Goal: Browse casually

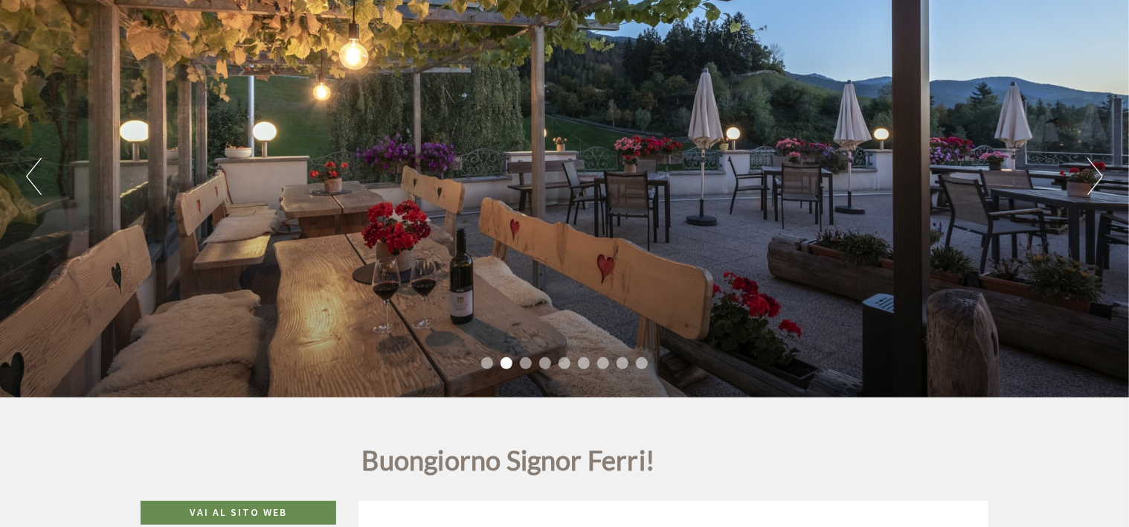
scroll to position [74, 0]
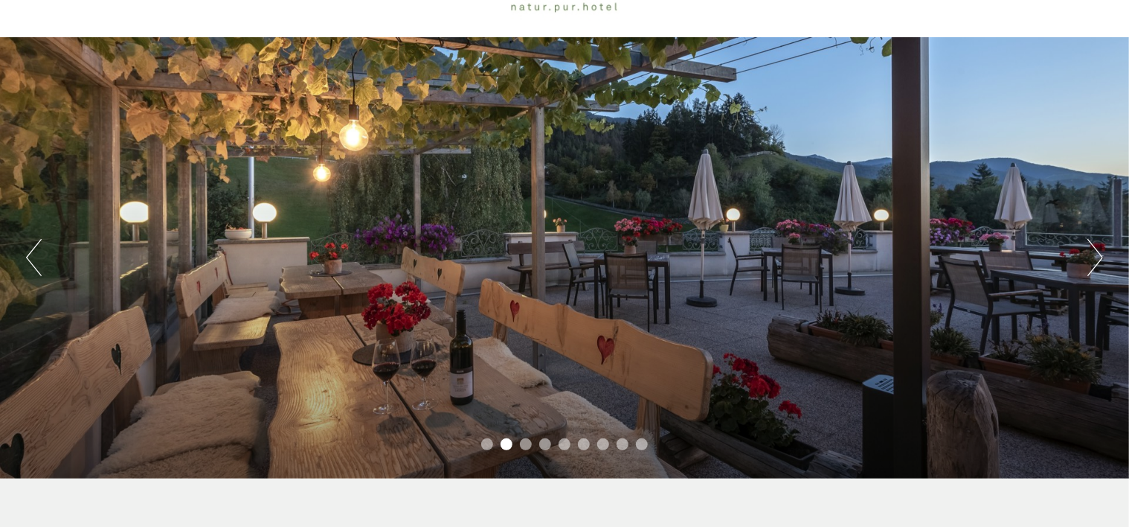
click at [1092, 244] on button "Next" at bounding box center [1096, 257] width 16 height 37
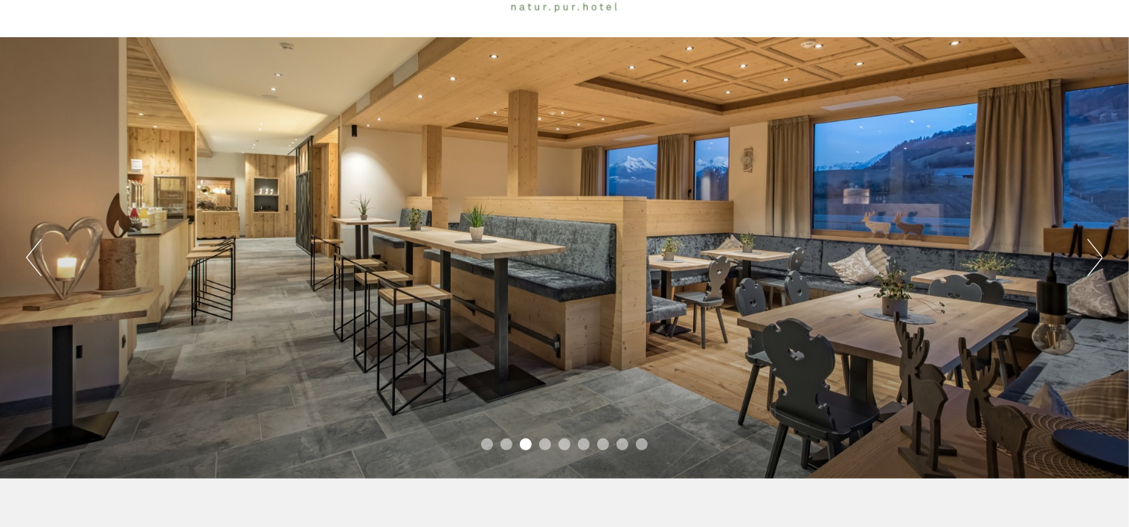
click at [1092, 244] on button "Next" at bounding box center [1096, 257] width 16 height 37
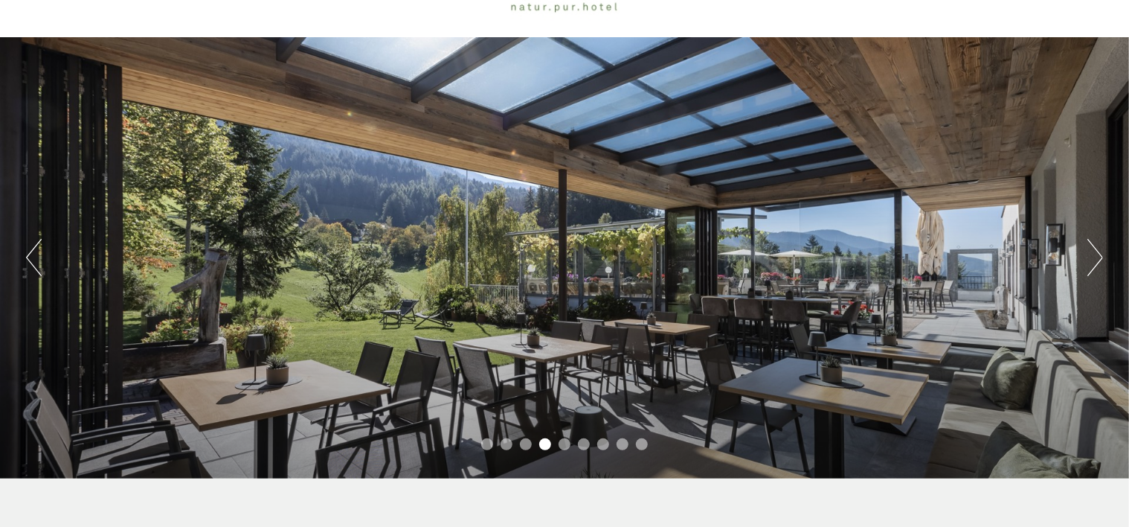
click at [1092, 244] on button "Next" at bounding box center [1096, 257] width 16 height 37
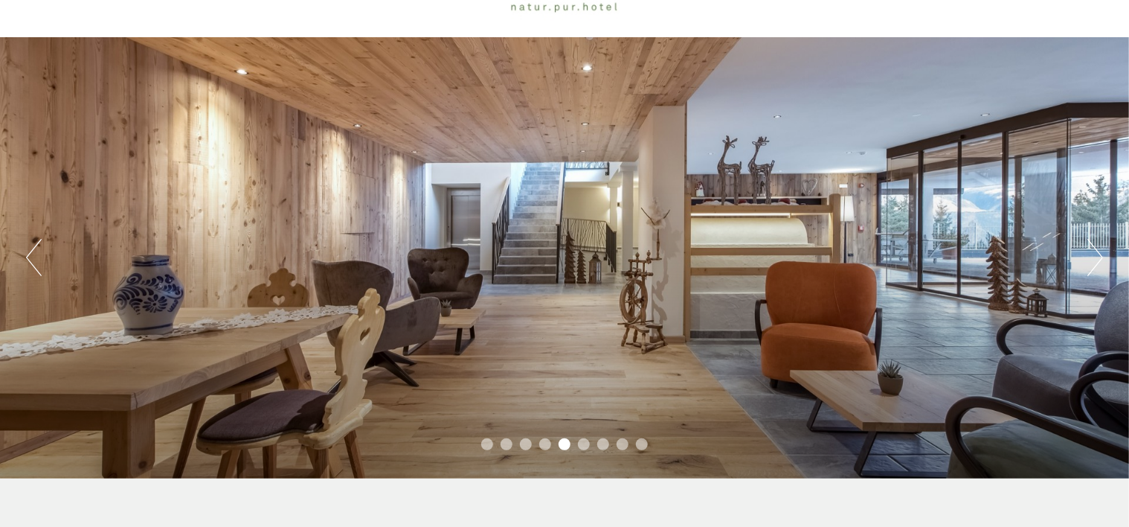
click at [1092, 244] on button "Next" at bounding box center [1096, 257] width 16 height 37
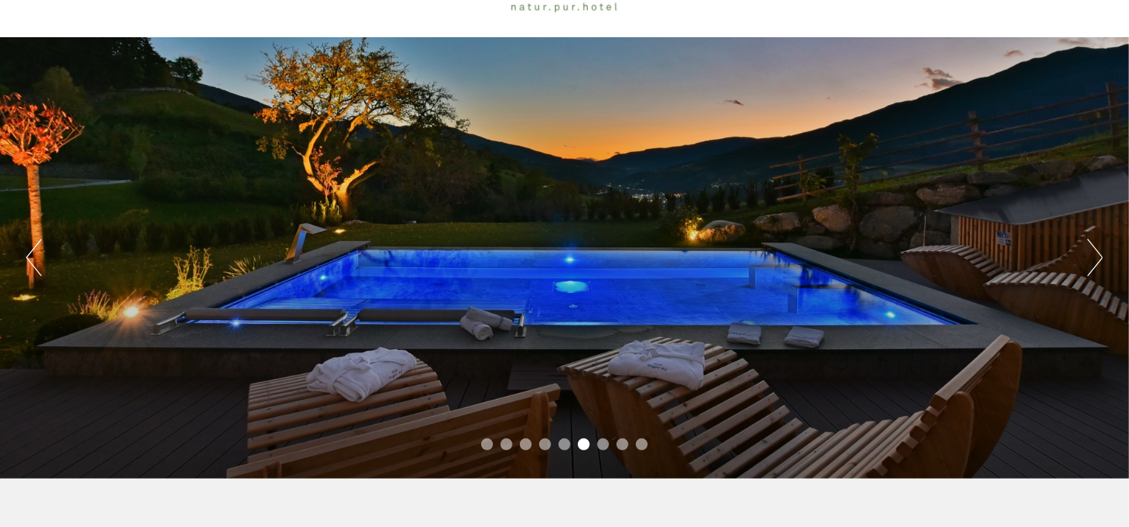
click at [1092, 244] on button "Next" at bounding box center [1096, 257] width 16 height 37
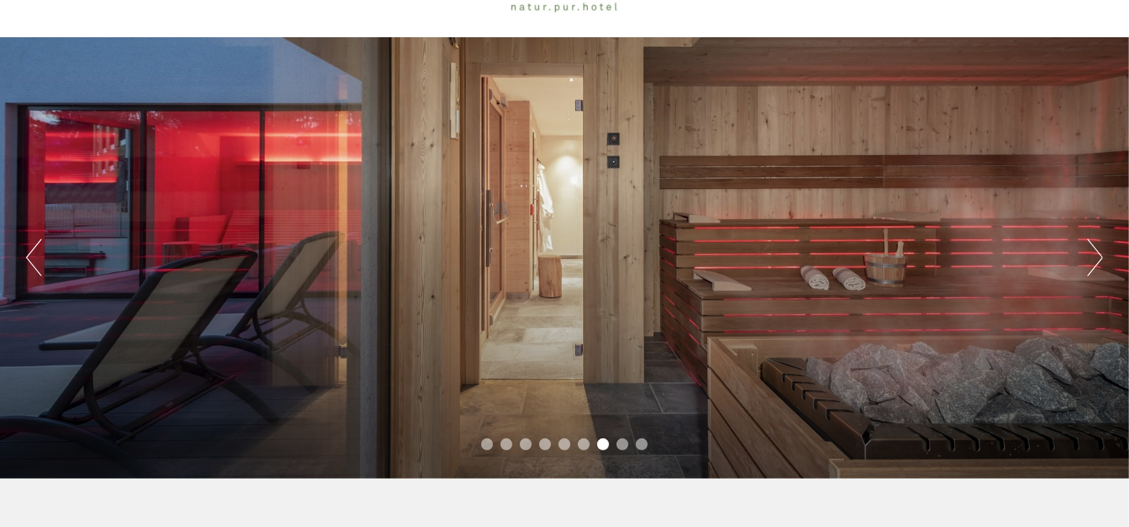
click at [1092, 244] on button "Next" at bounding box center [1096, 257] width 16 height 37
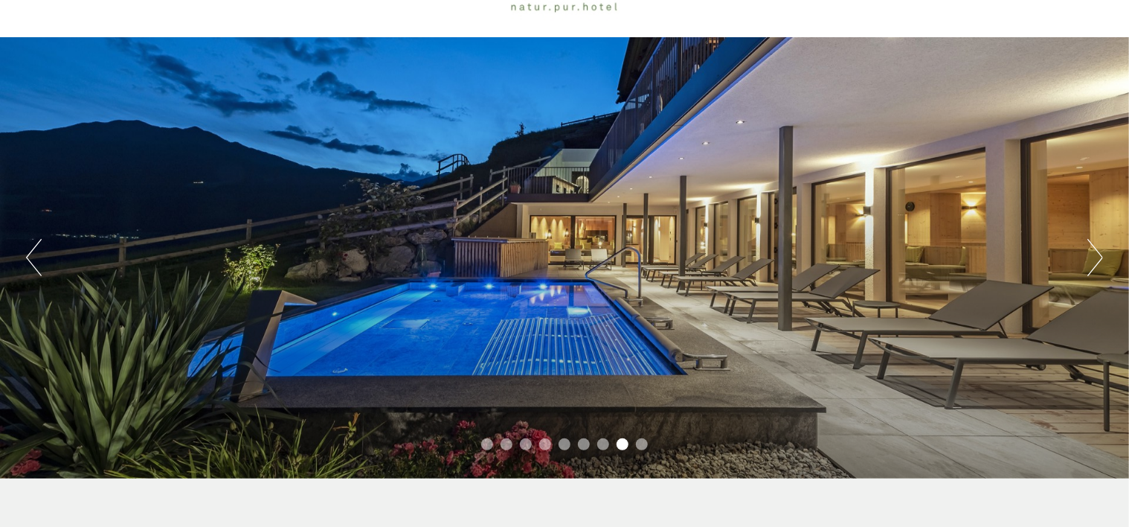
click at [1092, 244] on button "Next" at bounding box center [1096, 257] width 16 height 37
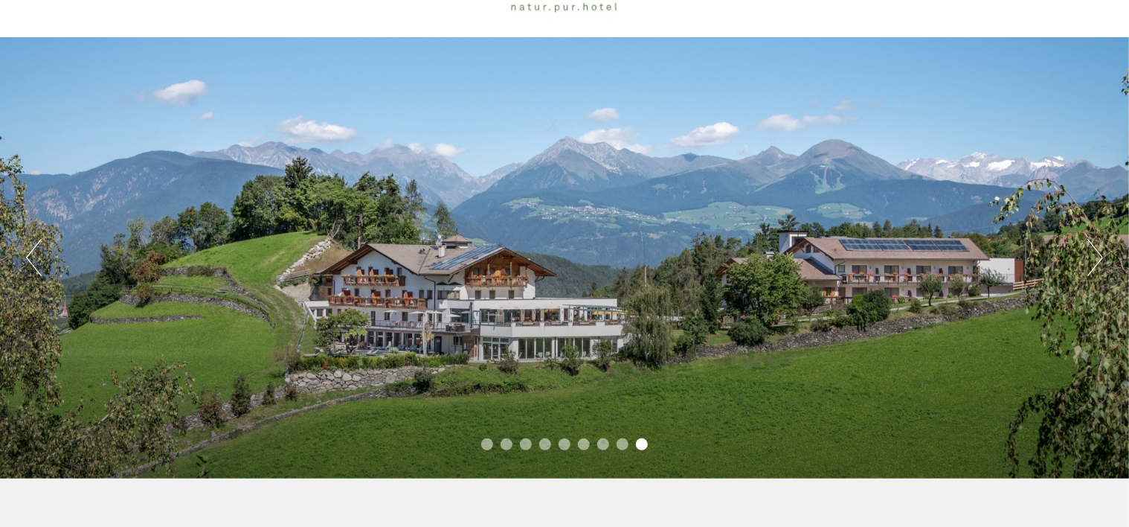
click at [1092, 244] on button "Next" at bounding box center [1096, 257] width 16 height 37
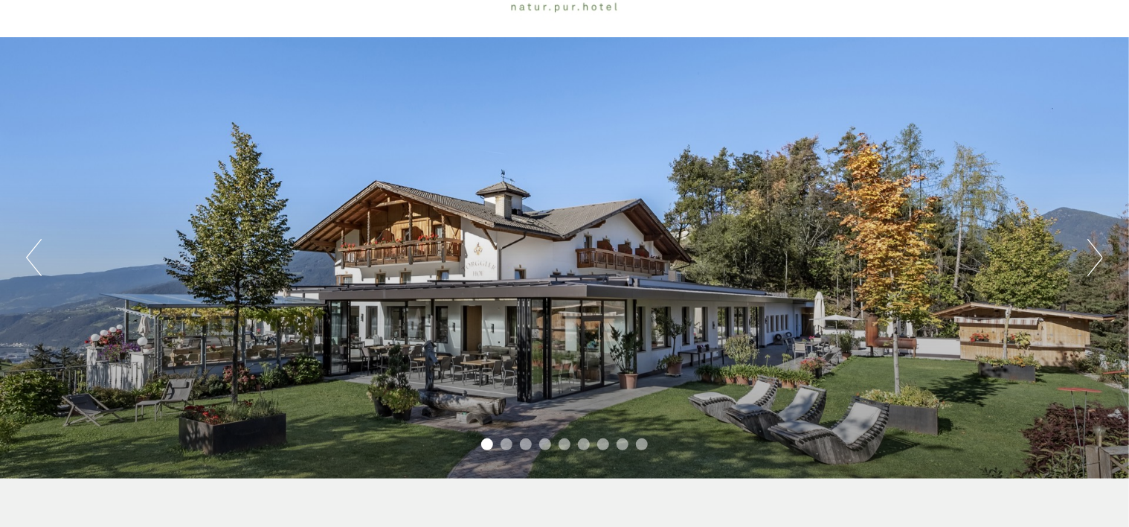
click at [1092, 244] on button "Next" at bounding box center [1096, 257] width 16 height 37
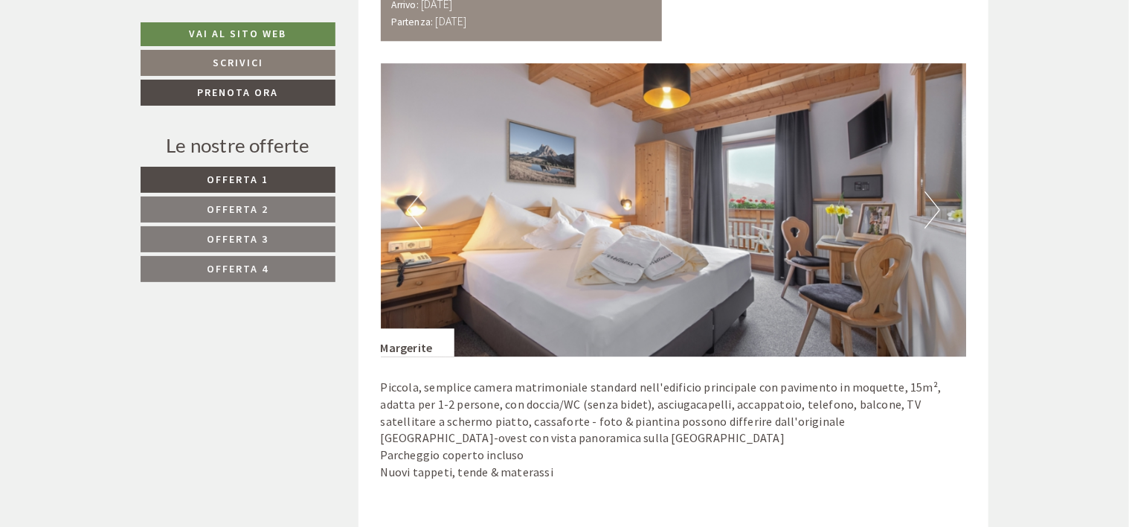
scroll to position [1934, 0]
